Goal: Find specific page/section: Find specific page/section

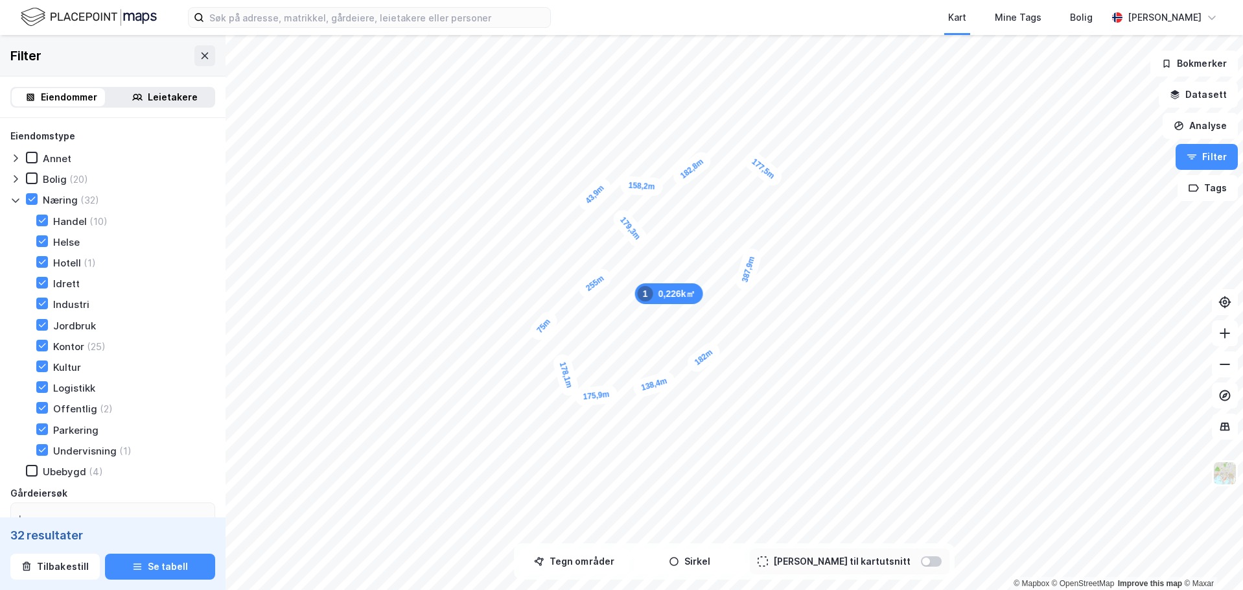
scroll to position [69, 0]
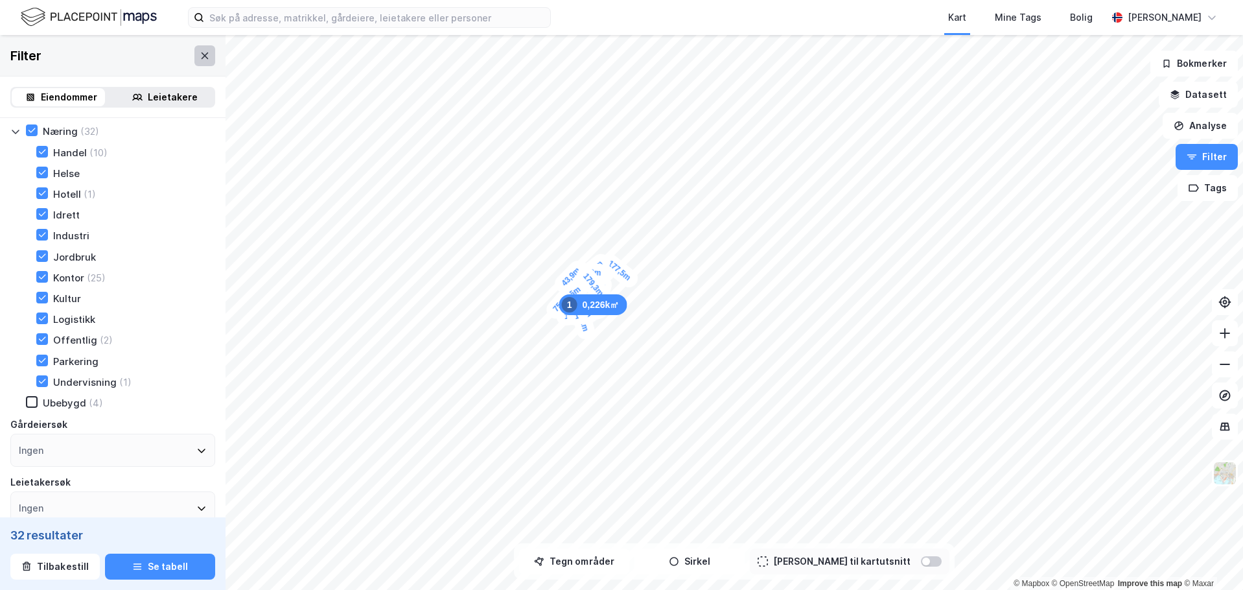
click at [200, 57] on icon at bounding box center [205, 56] width 10 height 10
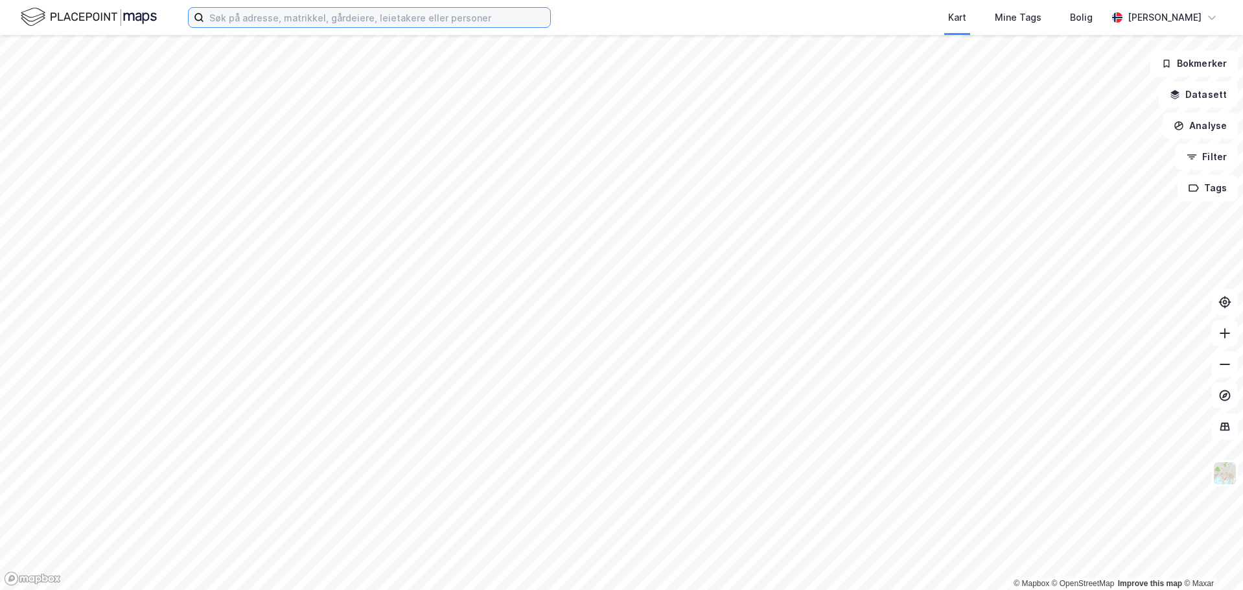
click at [240, 25] on input at bounding box center [377, 17] width 346 height 19
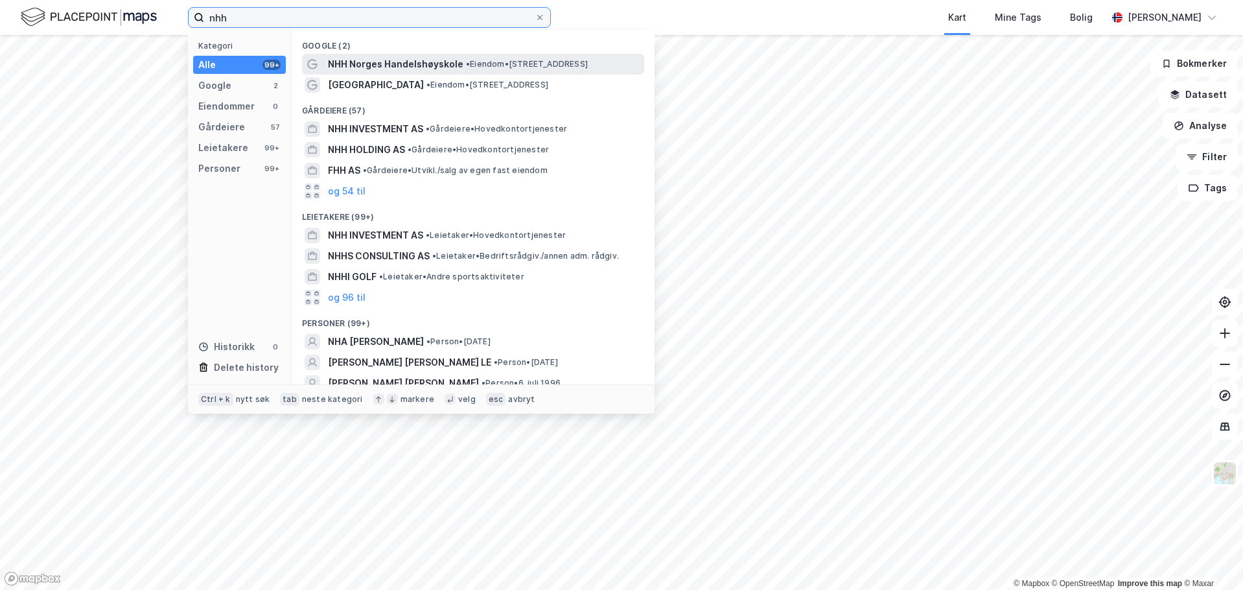
type input "nhh"
click at [378, 62] on span "NHH Norges Handelshøyskole" at bounding box center [395, 64] width 135 height 16
